Goal: Task Accomplishment & Management: Manage account settings

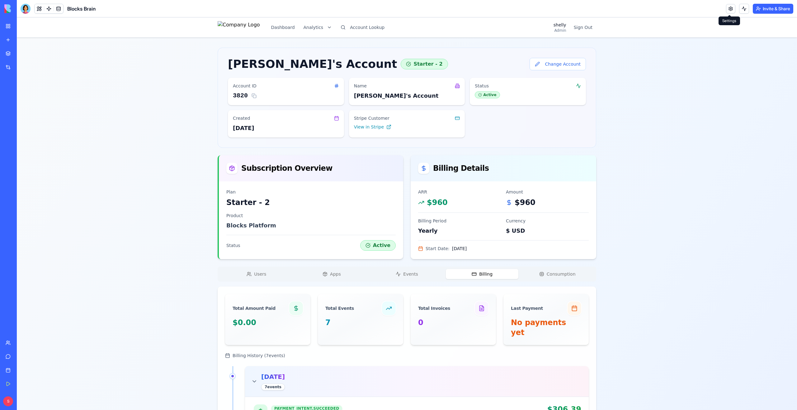
scroll to position [195, 0]
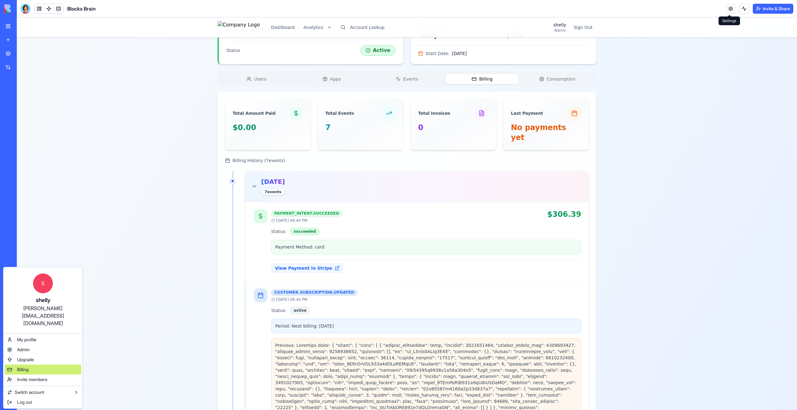
click at [19, 367] on span "Billing" at bounding box center [23, 370] width 12 height 6
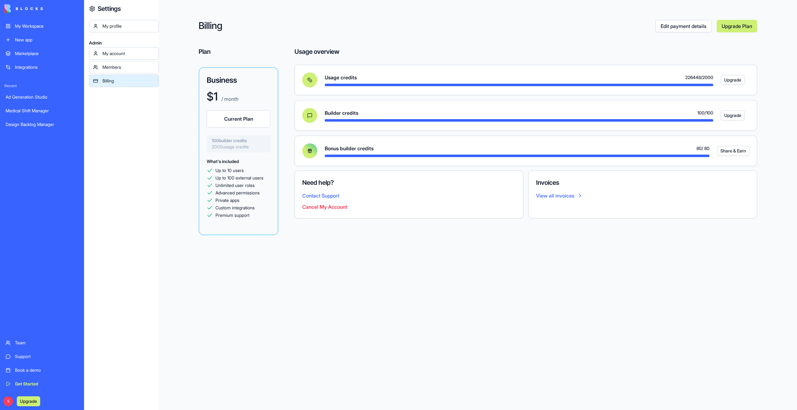
click at [577, 198] on link "View all invoices" at bounding box center [642, 195] width 213 height 7
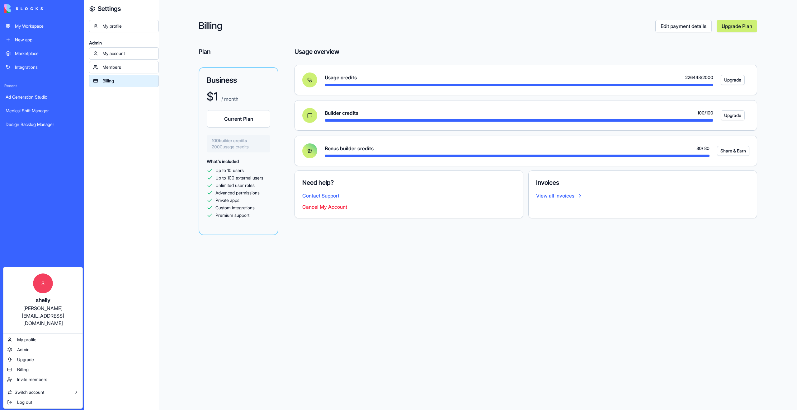
click at [82, 232] on html "My Workspace New app Marketplace Integrations Recent Ad Generation Studio Medic…" at bounding box center [398, 205] width 797 height 410
